Goal: Information Seeking & Learning: Learn about a topic

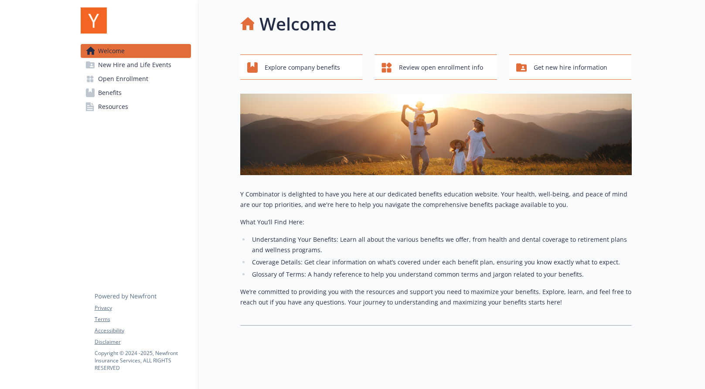
click at [127, 106] on link "Resources" at bounding box center [136, 107] width 110 height 14
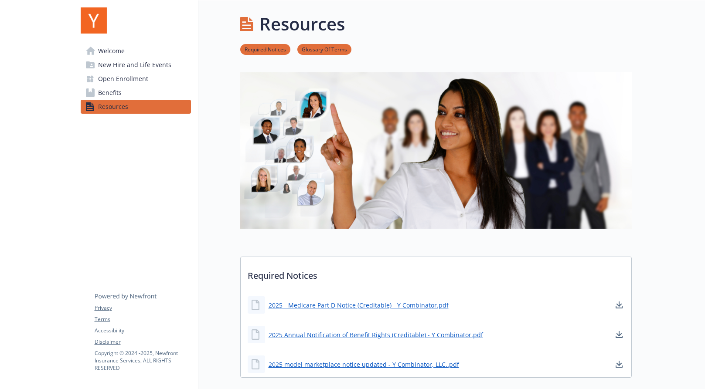
click at [117, 89] on span "Benefits" at bounding box center [110, 93] width 24 height 14
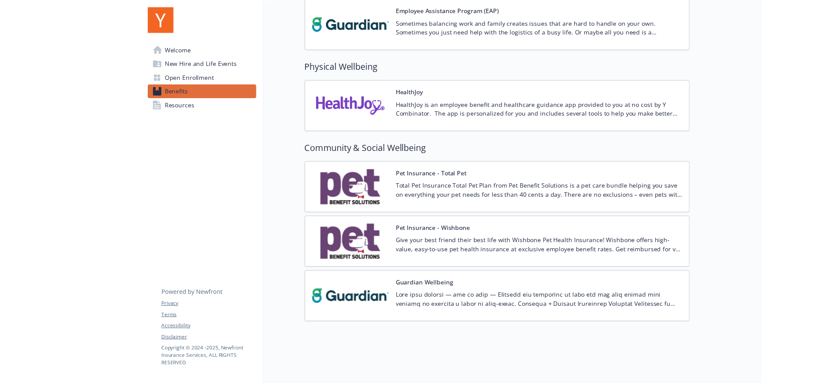
scroll to position [1208, 0]
